Goal: Information Seeking & Learning: Find specific fact

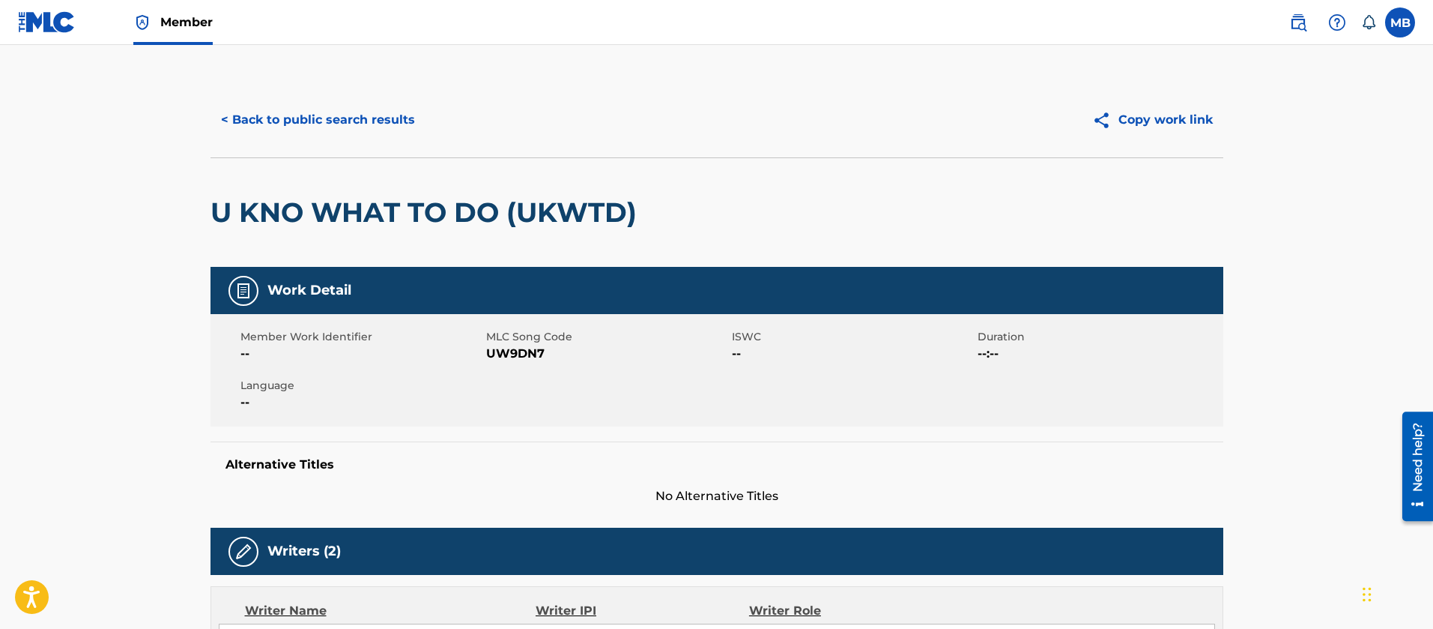
click at [1286, 21] on link at bounding box center [1298, 22] width 30 height 30
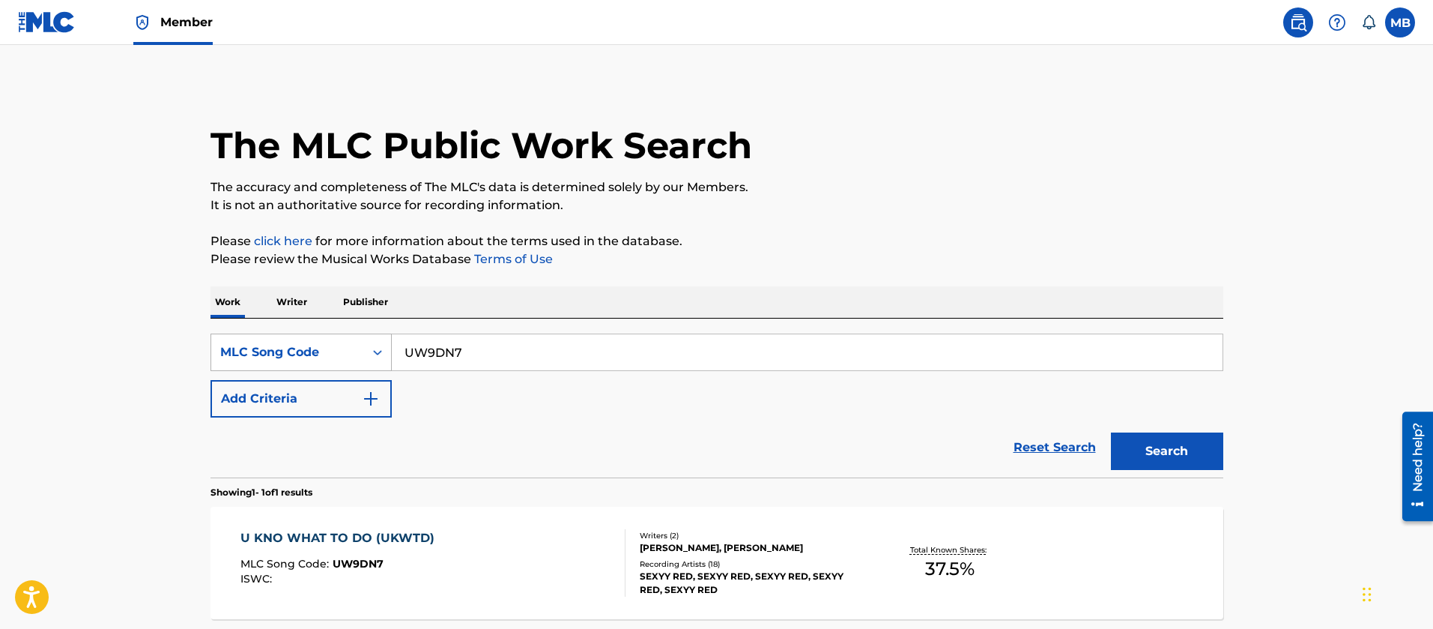
click at [338, 343] on div "MLC Song Code" at bounding box center [287, 352] width 135 height 18
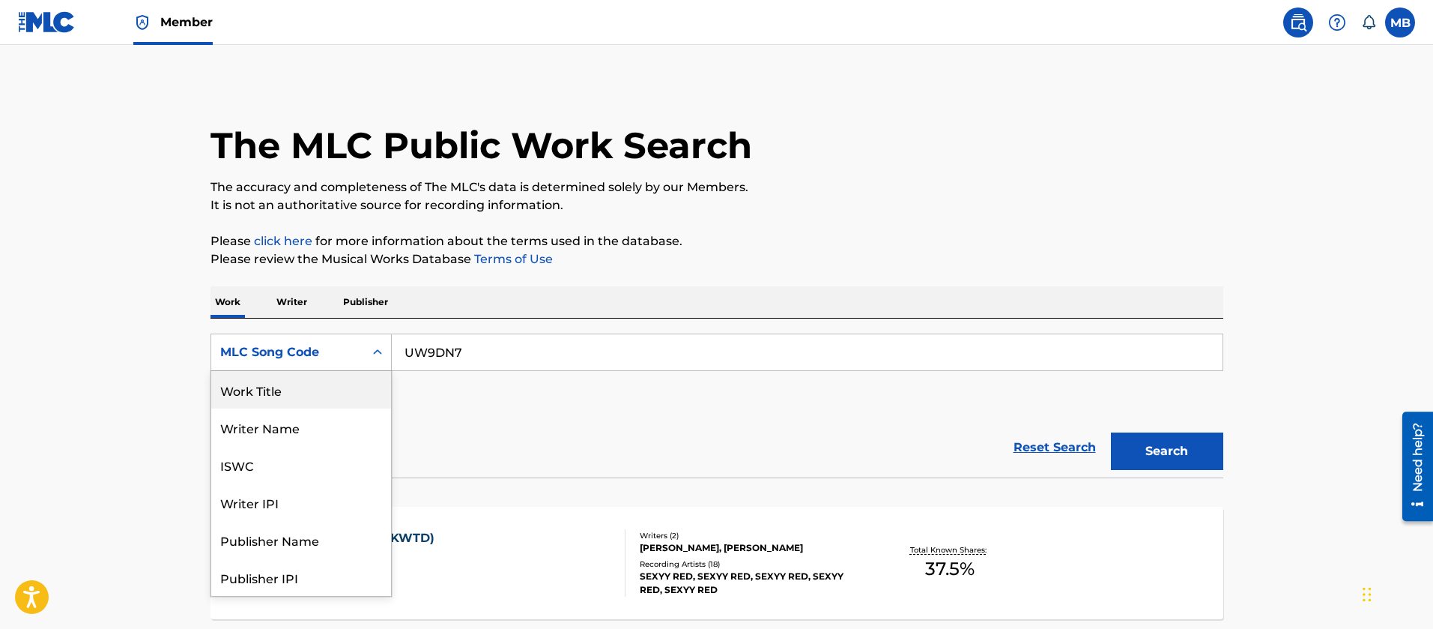
click at [288, 381] on div "Work Title" at bounding box center [301, 389] width 180 height 37
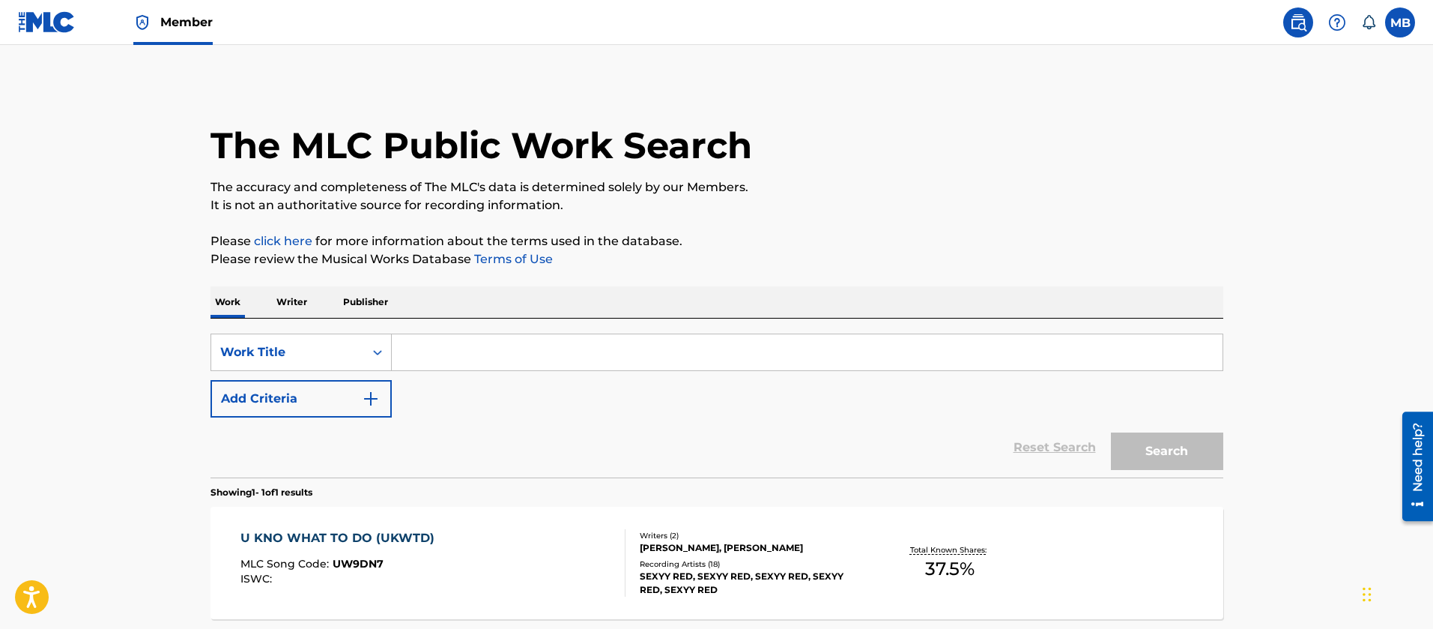
click at [493, 338] on input "Search Form" at bounding box center [807, 352] width 831 height 36
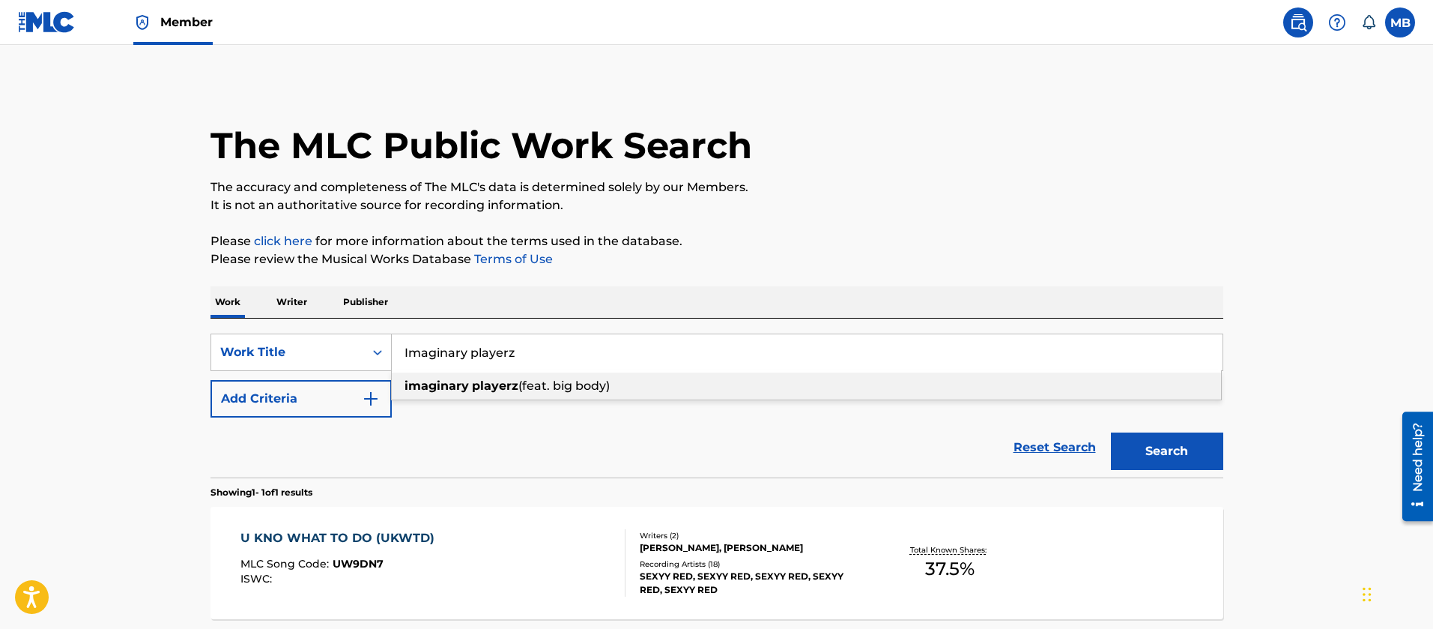
type input "Imaginary playerz"
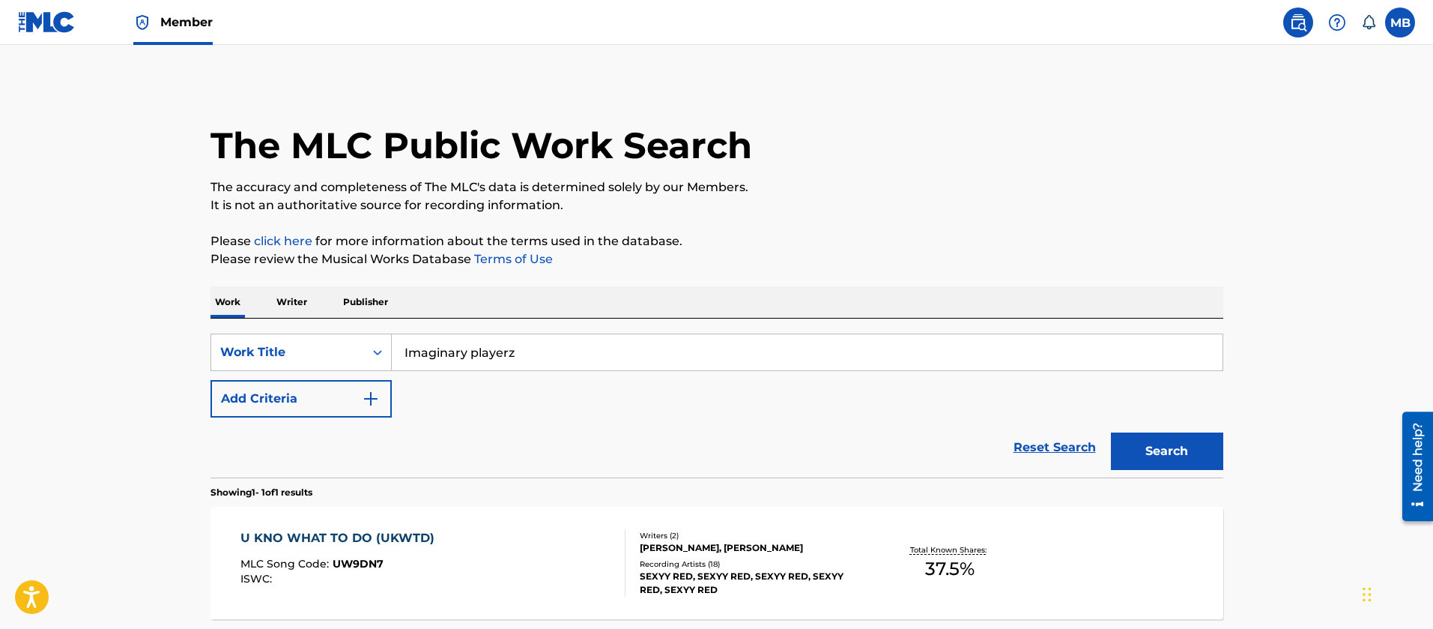
click at [1153, 453] on button "Search" at bounding box center [1167, 450] width 112 height 37
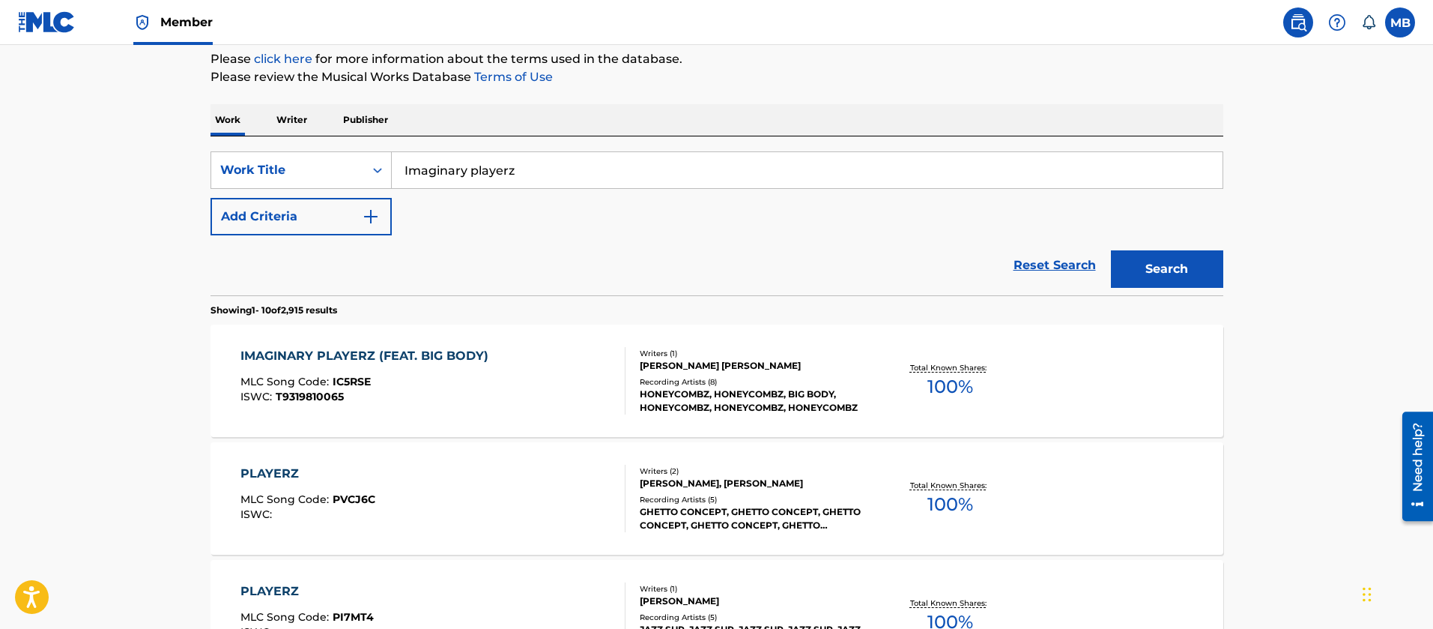
scroll to position [449, 0]
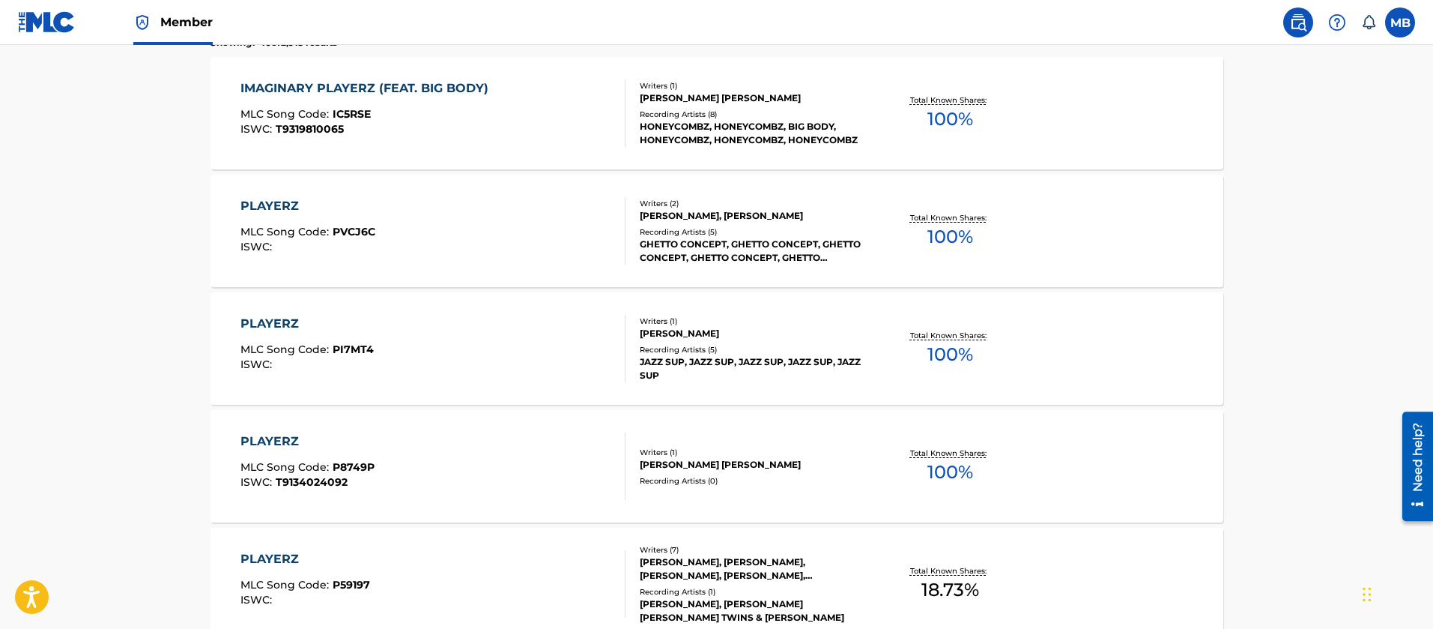
click at [482, 112] on div "MLC Song Code : IC5RSE" at bounding box center [367, 116] width 255 height 15
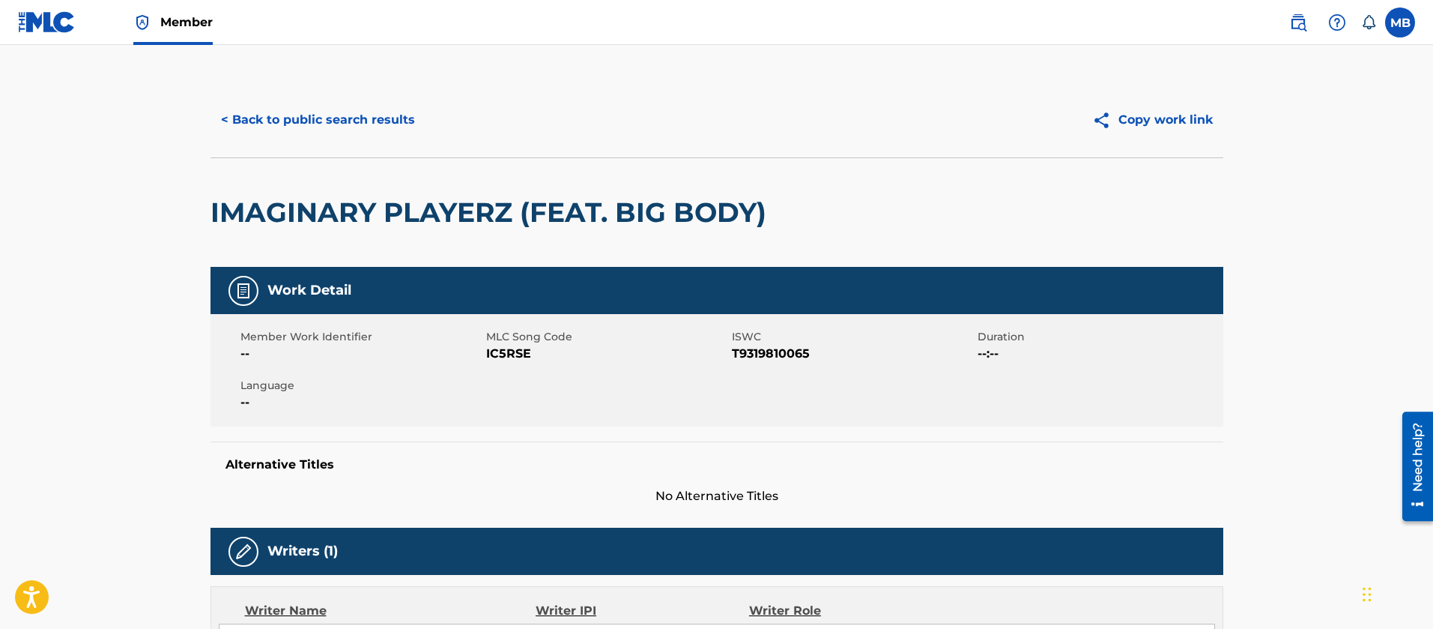
click at [335, 124] on button "< Back to public search results" at bounding box center [318, 119] width 215 height 37
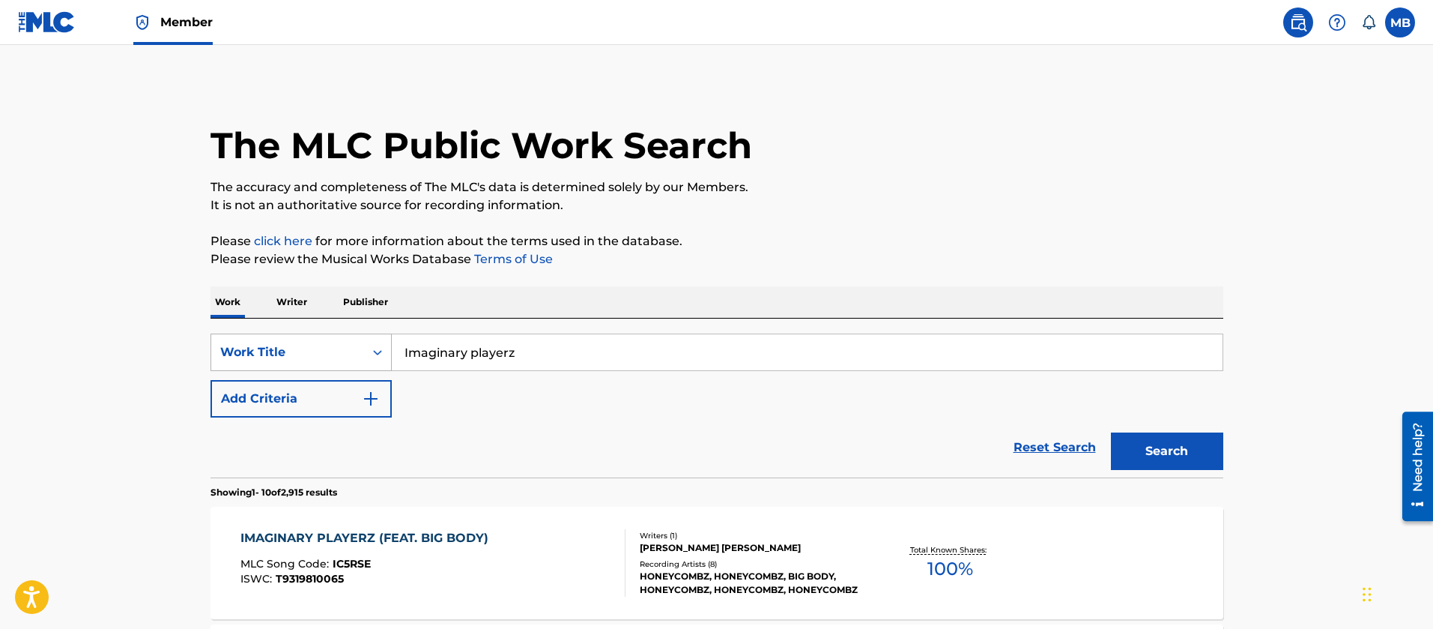
drag, startPoint x: 563, startPoint y: 369, endPoint x: 110, endPoint y: 296, distance: 458.4
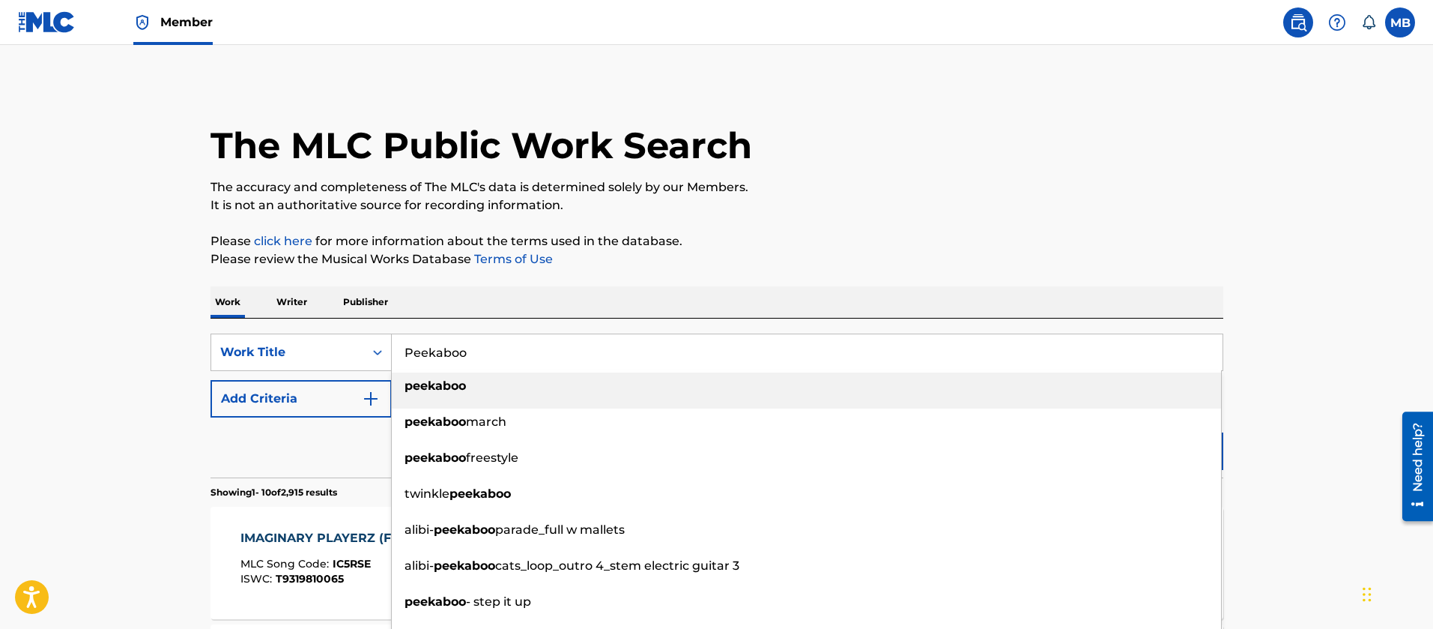
type input "Peekaboo"
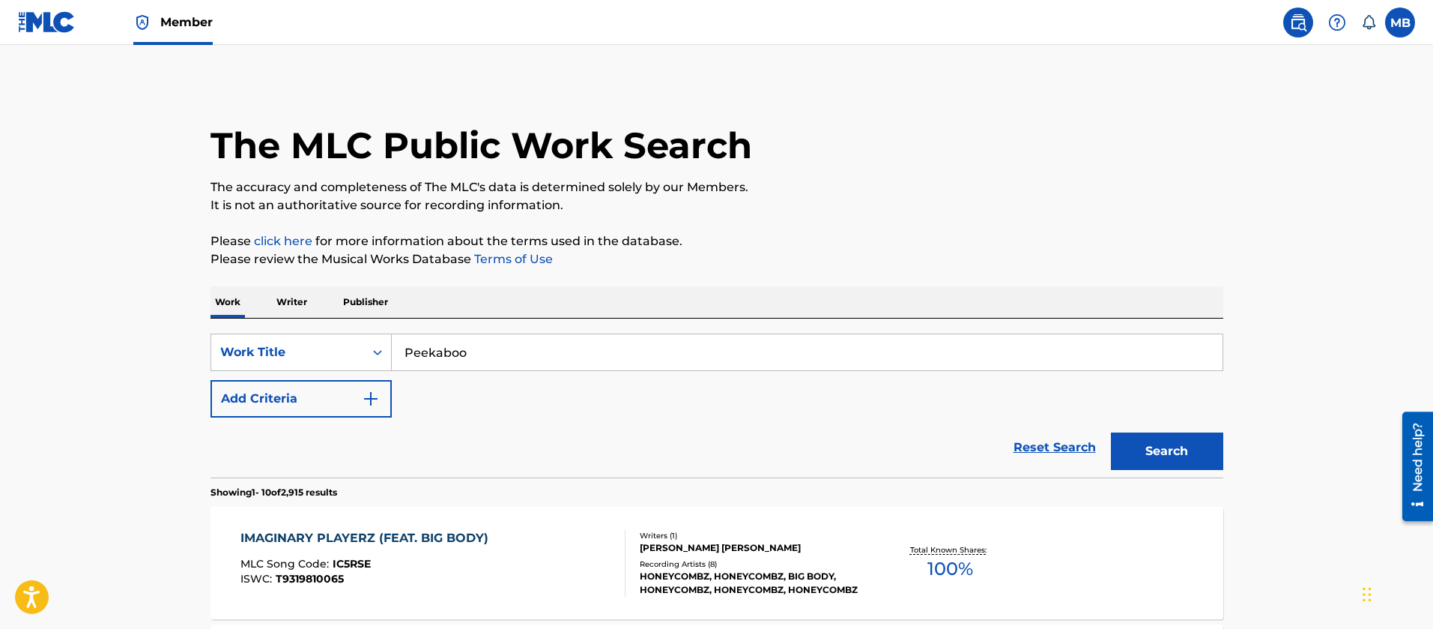
click at [248, 409] on button "Add Criteria" at bounding box center [301, 398] width 181 height 37
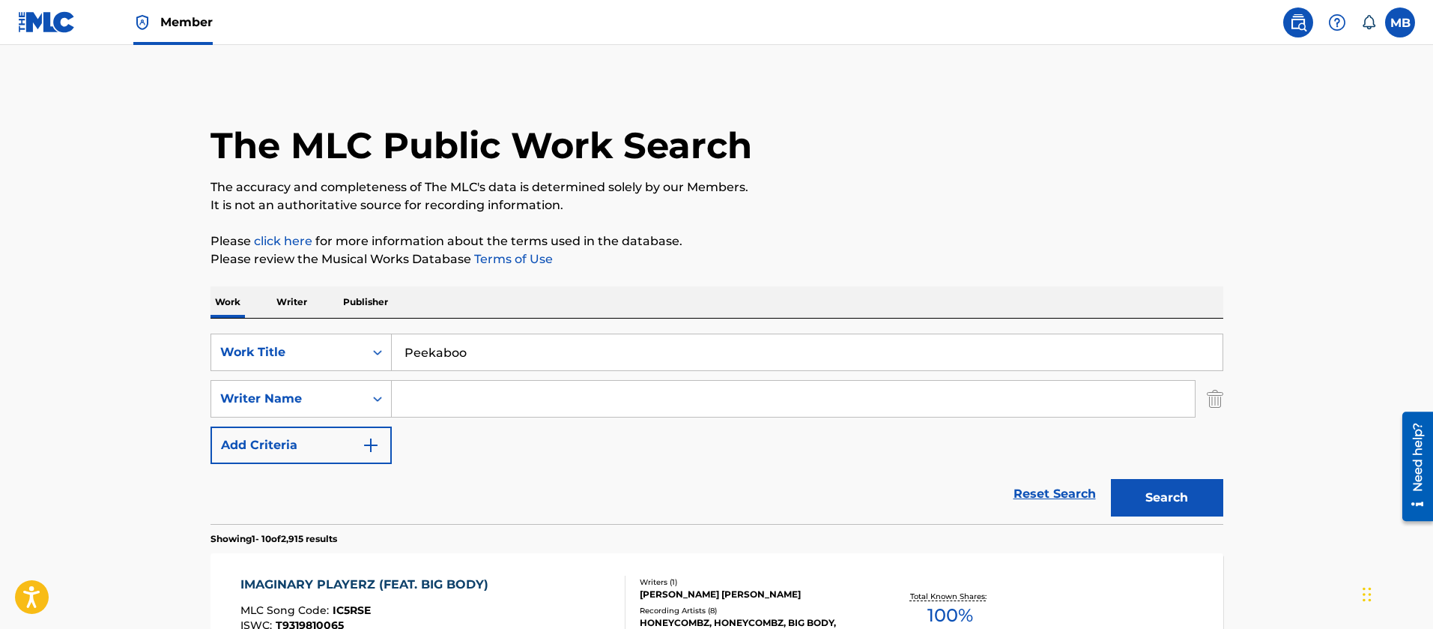
click at [486, 384] on input "Search Form" at bounding box center [793, 399] width 803 height 36
type input "[PERSON_NAME]"
click at [1111, 479] on button "Search" at bounding box center [1167, 497] width 112 height 37
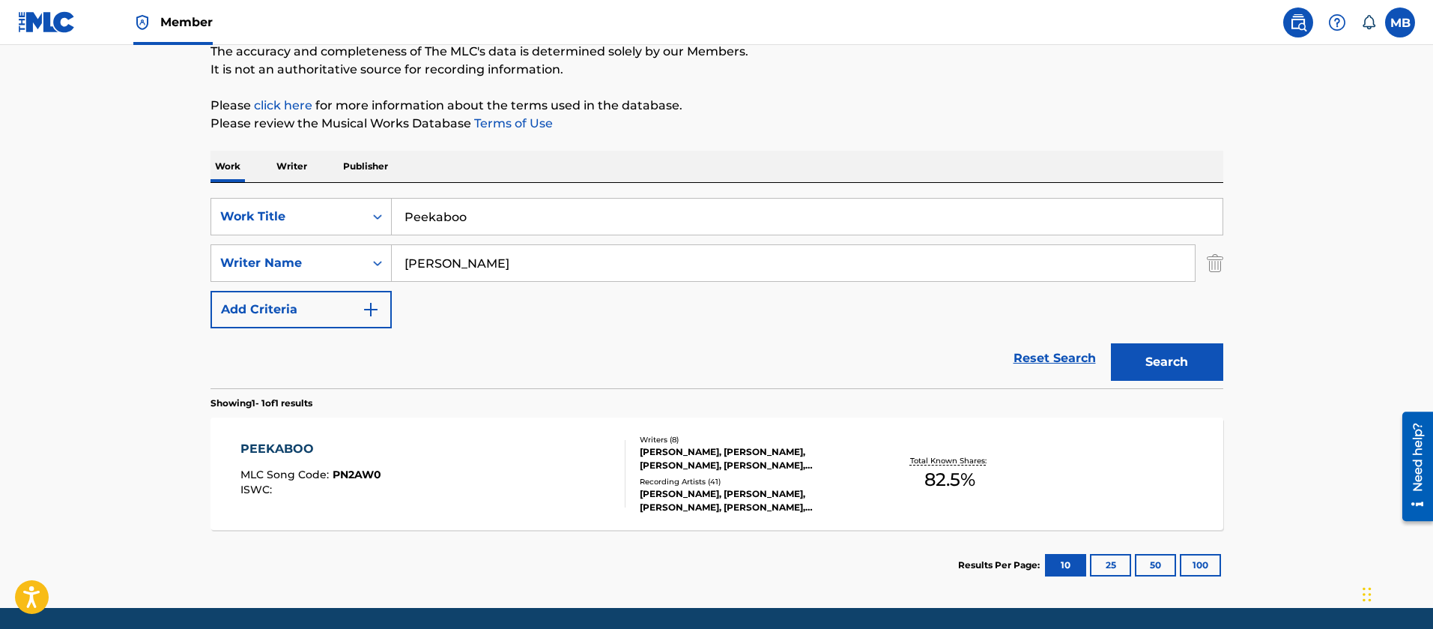
scroll to position [187, 0]
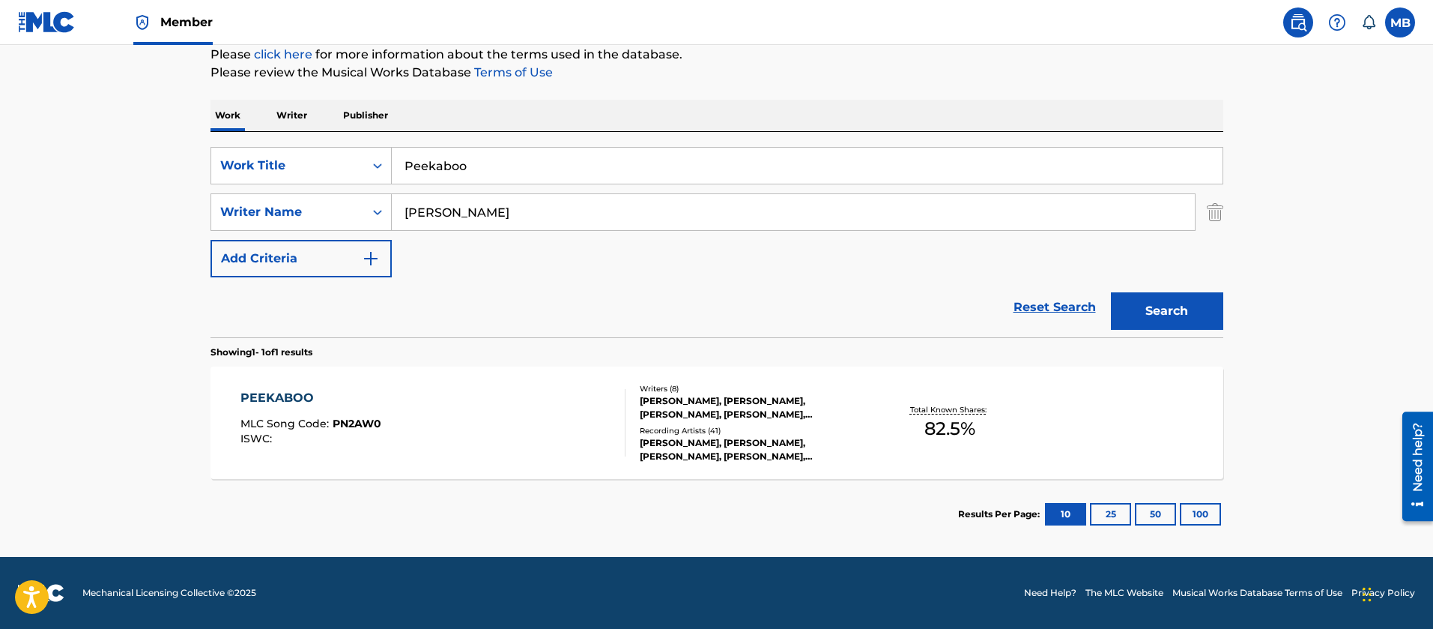
click at [473, 377] on div "PEEKABOO MLC Song Code : PN2AW0 ISWC : Writers ( 8 ) [PERSON_NAME], [PERSON_NAM…" at bounding box center [717, 422] width 1013 height 112
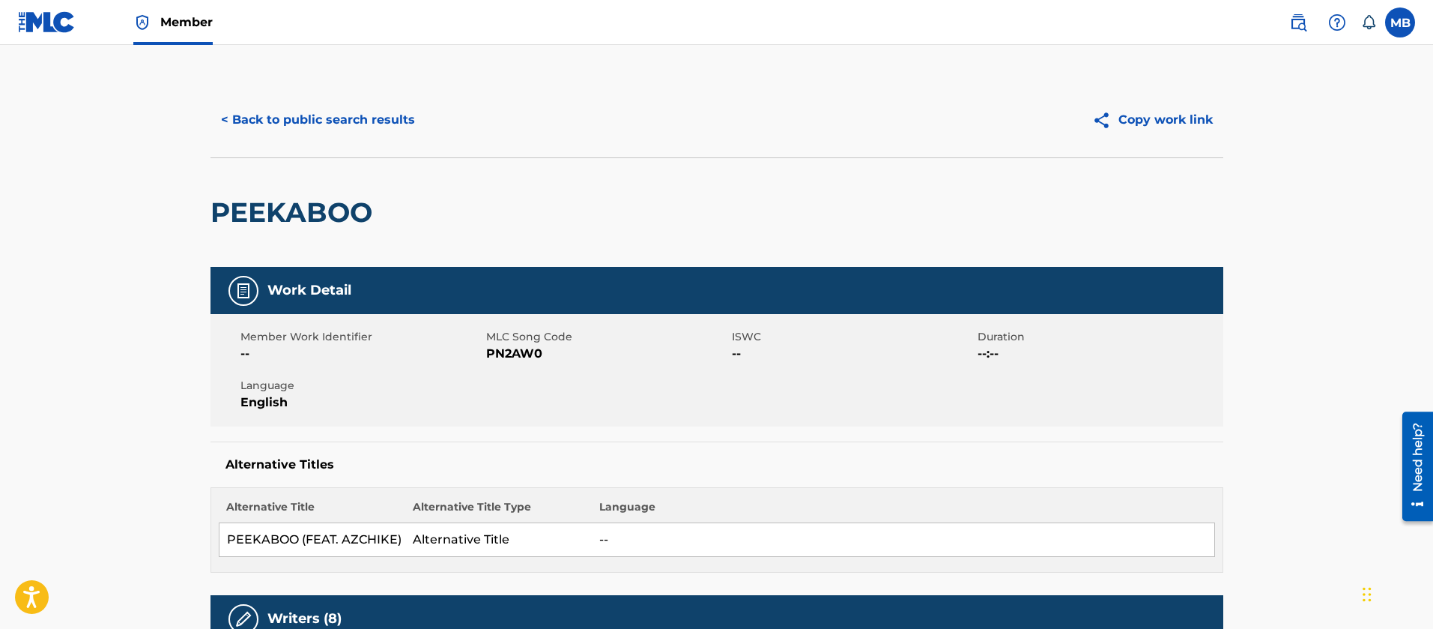
click at [324, 176] on div "PEEKABOO" at bounding box center [295, 212] width 169 height 109
click at [326, 188] on div "PEEKABOO" at bounding box center [295, 212] width 169 height 109
copy h2 "PEEKABOO"
click at [520, 357] on span "PN2AW0" at bounding box center [607, 354] width 242 height 18
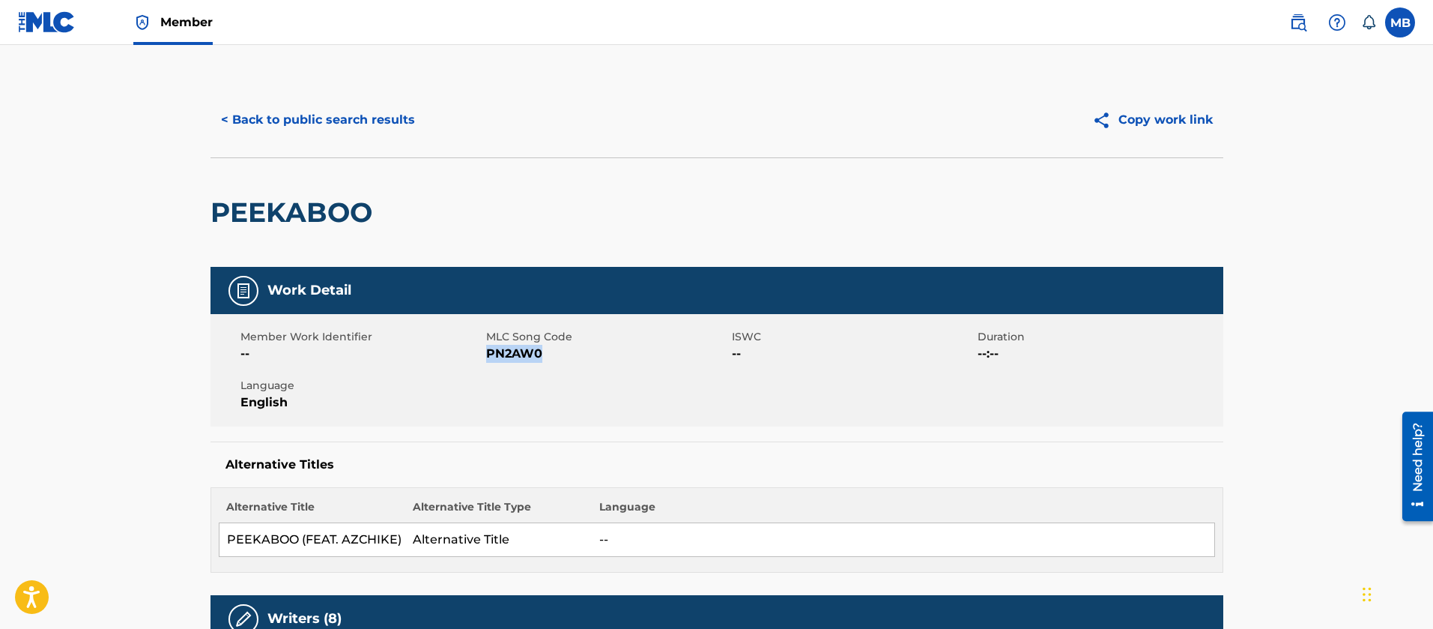
click at [520, 357] on span "PN2AW0" at bounding box center [607, 354] width 242 height 18
copy span "PN2AW0"
